Goal: Task Accomplishment & Management: Use online tool/utility

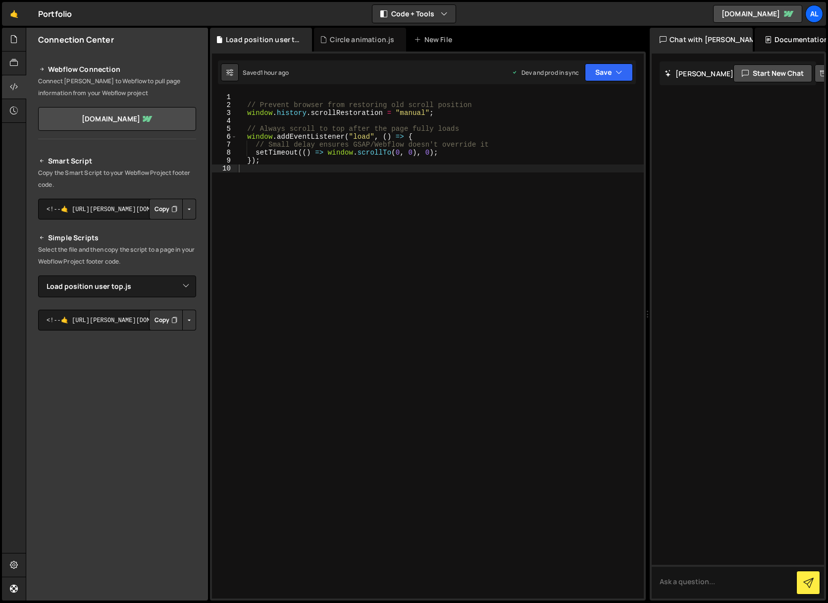
select select "44834"
click at [13, 43] on icon at bounding box center [14, 39] width 8 height 11
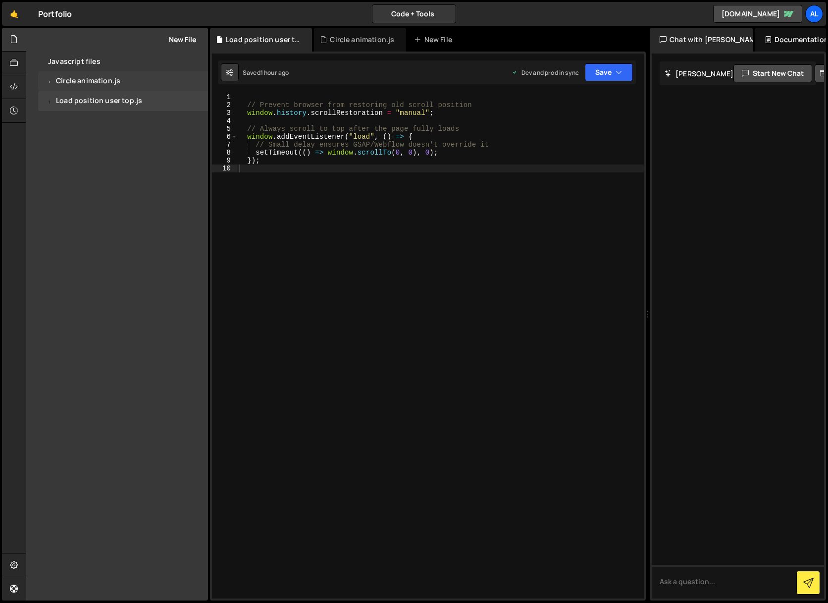
click at [79, 82] on div "Circle animation.js" at bounding box center [88, 81] width 64 height 9
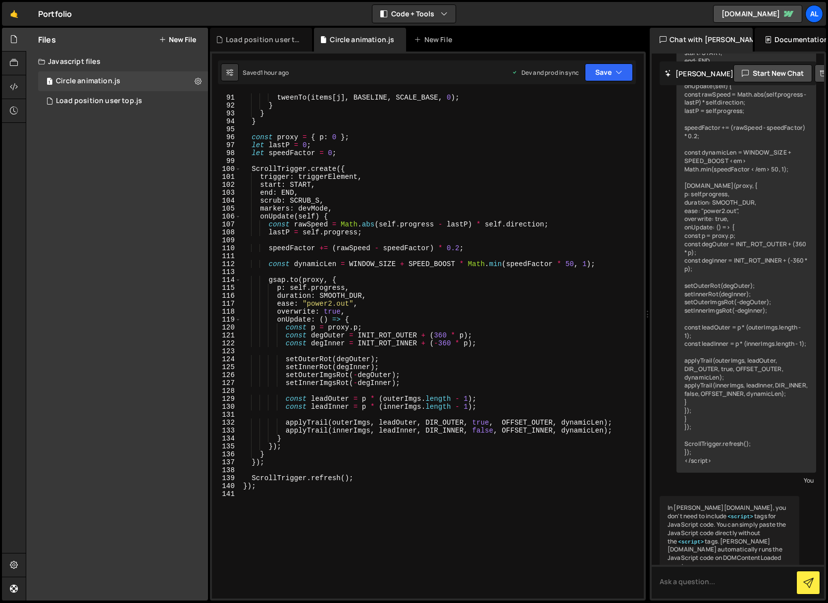
scroll to position [748, 0]
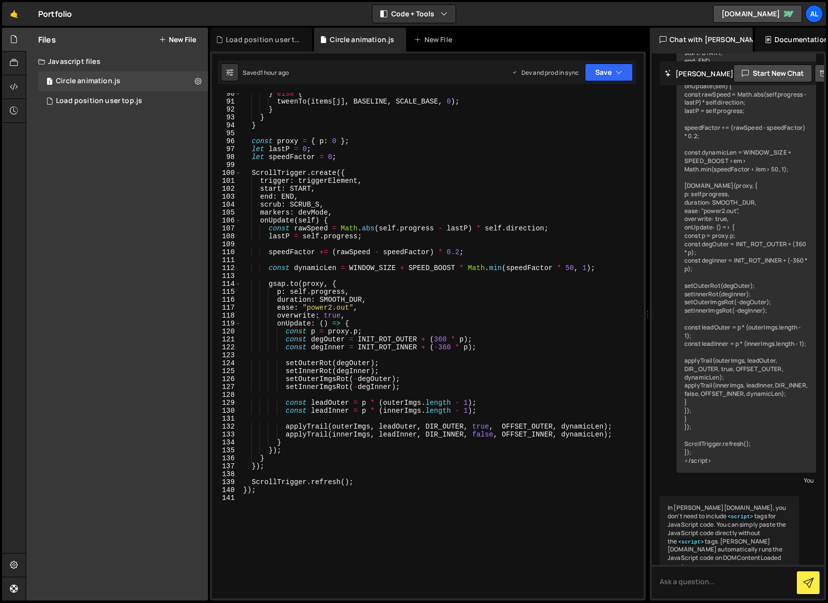
click at [448, 341] on div "} else { tweenTo ( items [ j ] , BASELINE , SCALE_BASE , 0 ) ; } } } const prox…" at bounding box center [440, 350] width 399 height 521
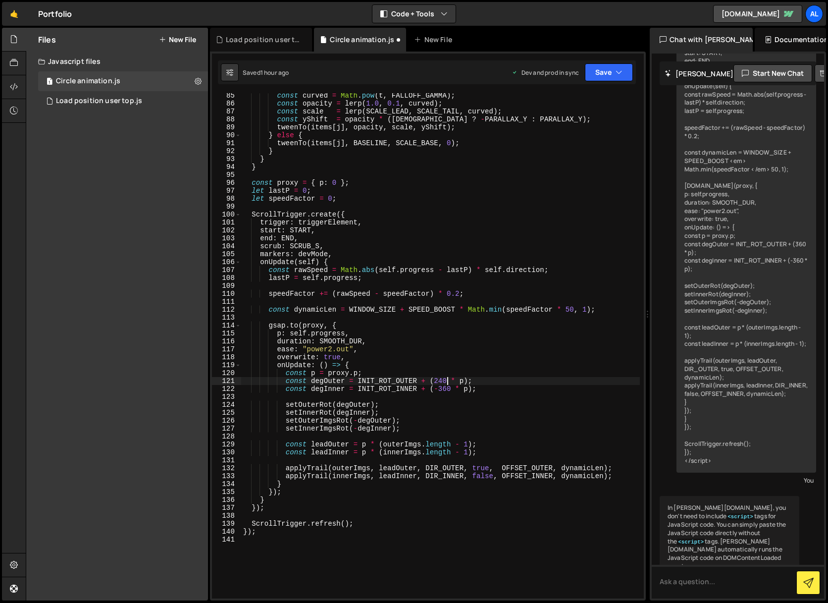
scroll to position [703, 0]
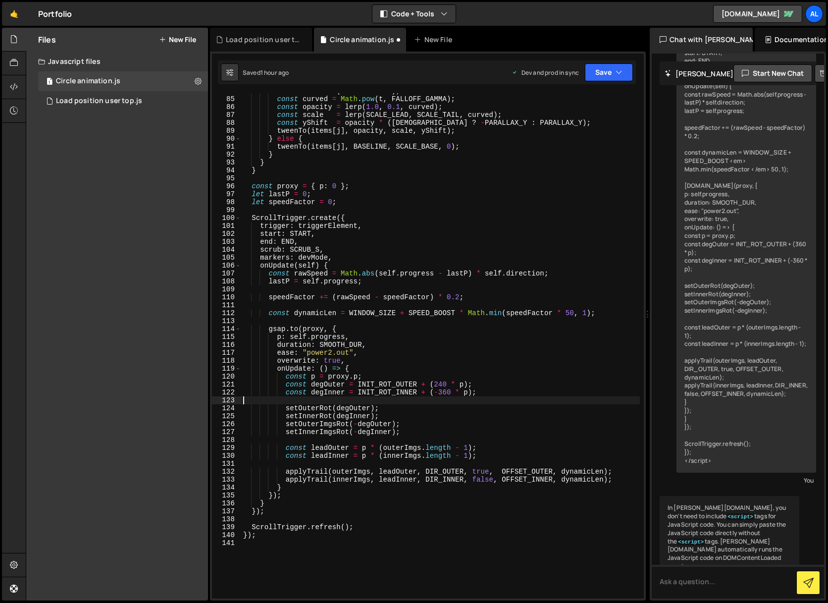
click at [448, 396] on div "const t = k / ( trailLen - 1 ) ; const curved = Math . pow ( t , FALLOFF_GAMMA …" at bounding box center [440, 347] width 399 height 521
type textarea "const degInner = INIT_ROT_INNER + (-360 * p);"
click at [451, 394] on div "const t = k / ( trailLen - 1 ) ; const curved = Math . pow ( t , FALLOFF_GAMMA …" at bounding box center [440, 347] width 399 height 521
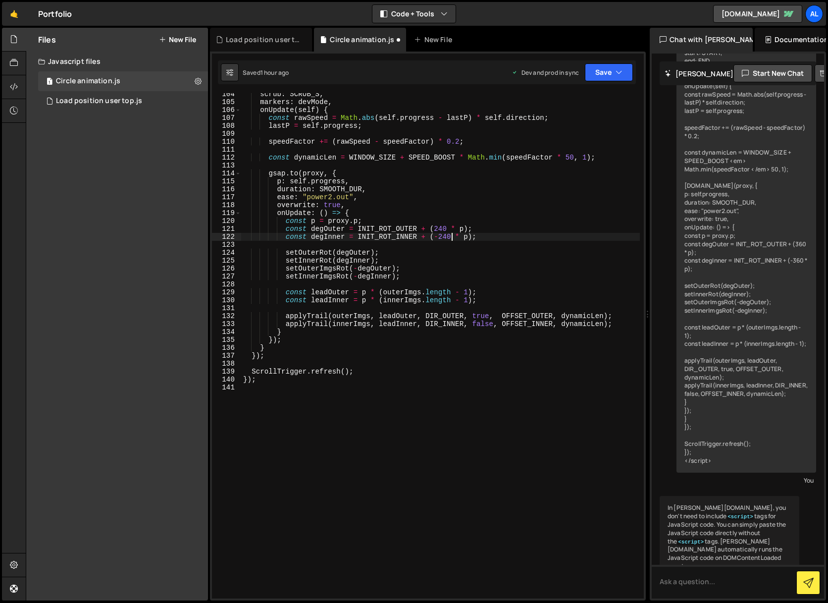
scroll to position [855, 0]
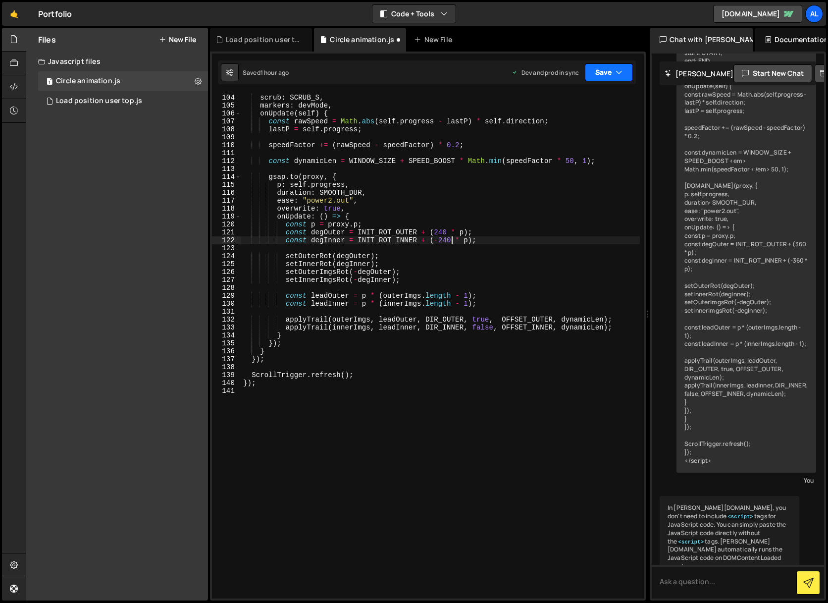
type textarea "const degInner = INIT_ROT_INNER + (-240 * p);"
click at [617, 67] on icon "button" at bounding box center [619, 72] width 7 height 10
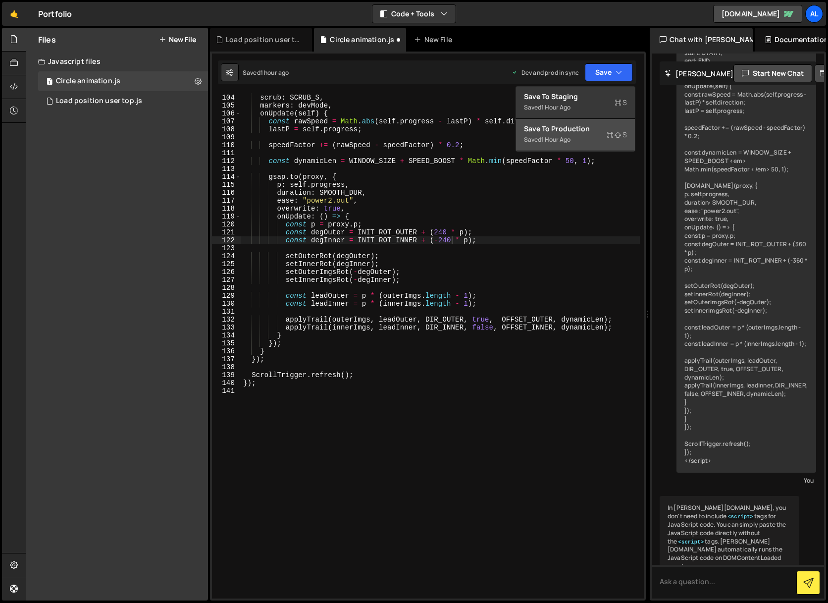
click at [584, 134] on div "Saved 1 hour ago" at bounding box center [575, 140] width 103 height 12
